Goal: Transaction & Acquisition: Purchase product/service

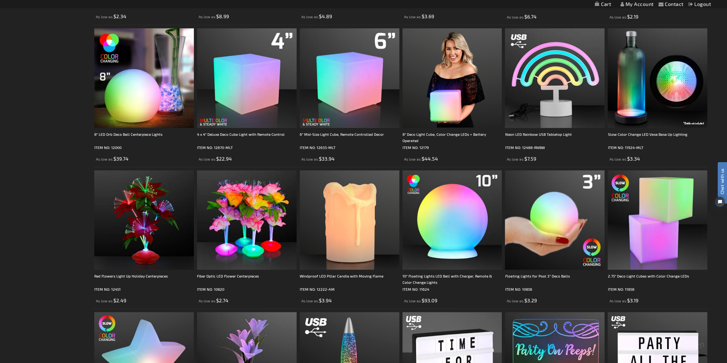
scroll to position [257, 0]
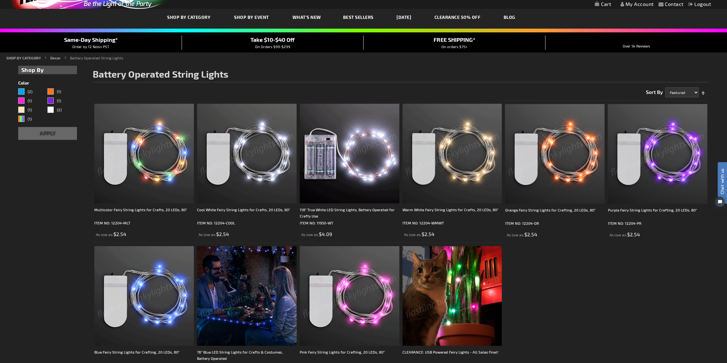
scroll to position [28, 0]
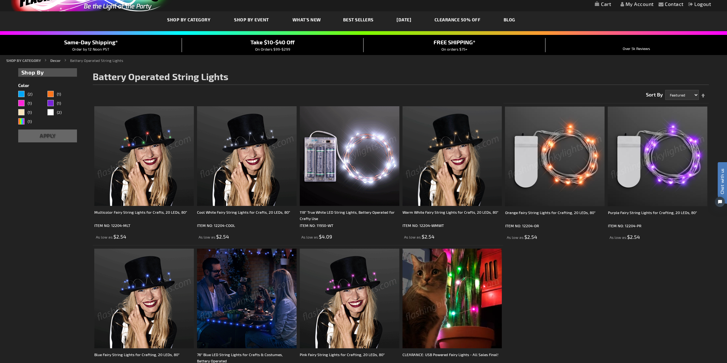
click at [123, 128] on img at bounding box center [144, 156] width 100 height 100
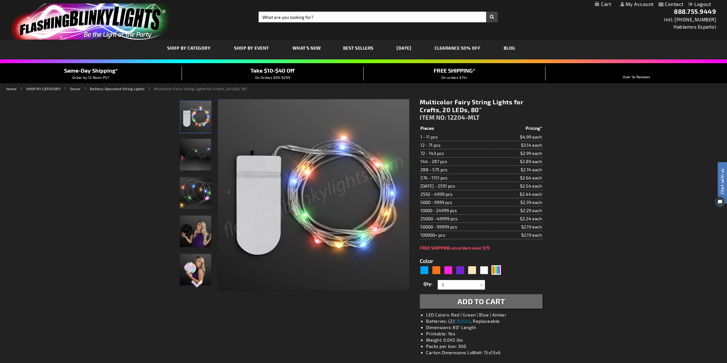
click at [195, 202] on img at bounding box center [195, 192] width 31 height 31
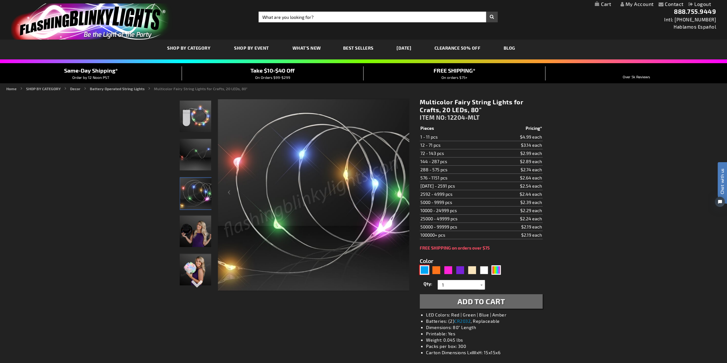
click at [424, 271] on div "Blue" at bounding box center [423, 269] width 9 height 9
type input "5629"
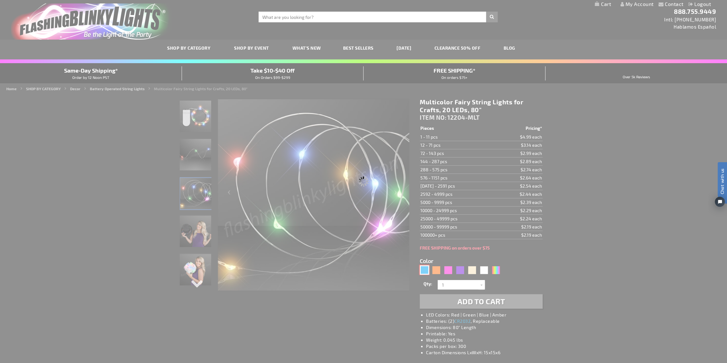
type input "12204-BL"
type input "Customize - Blue Fairy String Lights for Crafting, 20 LEDs, 80&quot; - ITEM NO:…"
